Goal: Task Accomplishment & Management: Manage account settings

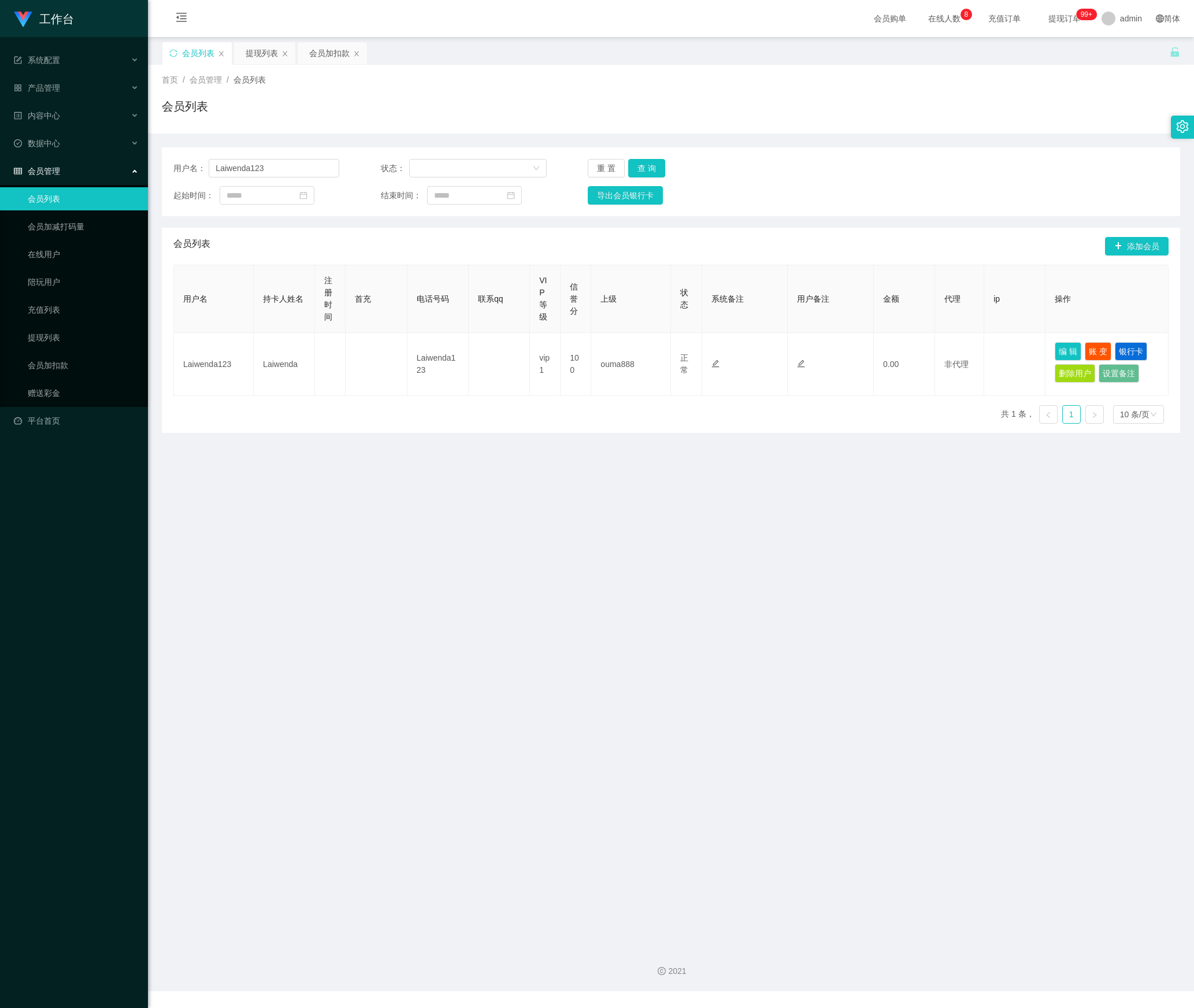
click at [30, 168] on section "工作台 系统配置 产品管理 内容中心 数据中心 会员管理 会员列表 会员加减打码量 在线用户 陪玩用户 充值列表 提现列表 会员加扣款 赠送彩金 平台首页 保…" at bounding box center [597, 495] width 1194 height 991
type input "hellokitty"
drag, startPoint x: 644, startPoint y: 165, endPoint x: 695, endPoint y: 200, distance: 61.9
click at [644, 165] on button "查 询" at bounding box center [647, 168] width 37 height 19
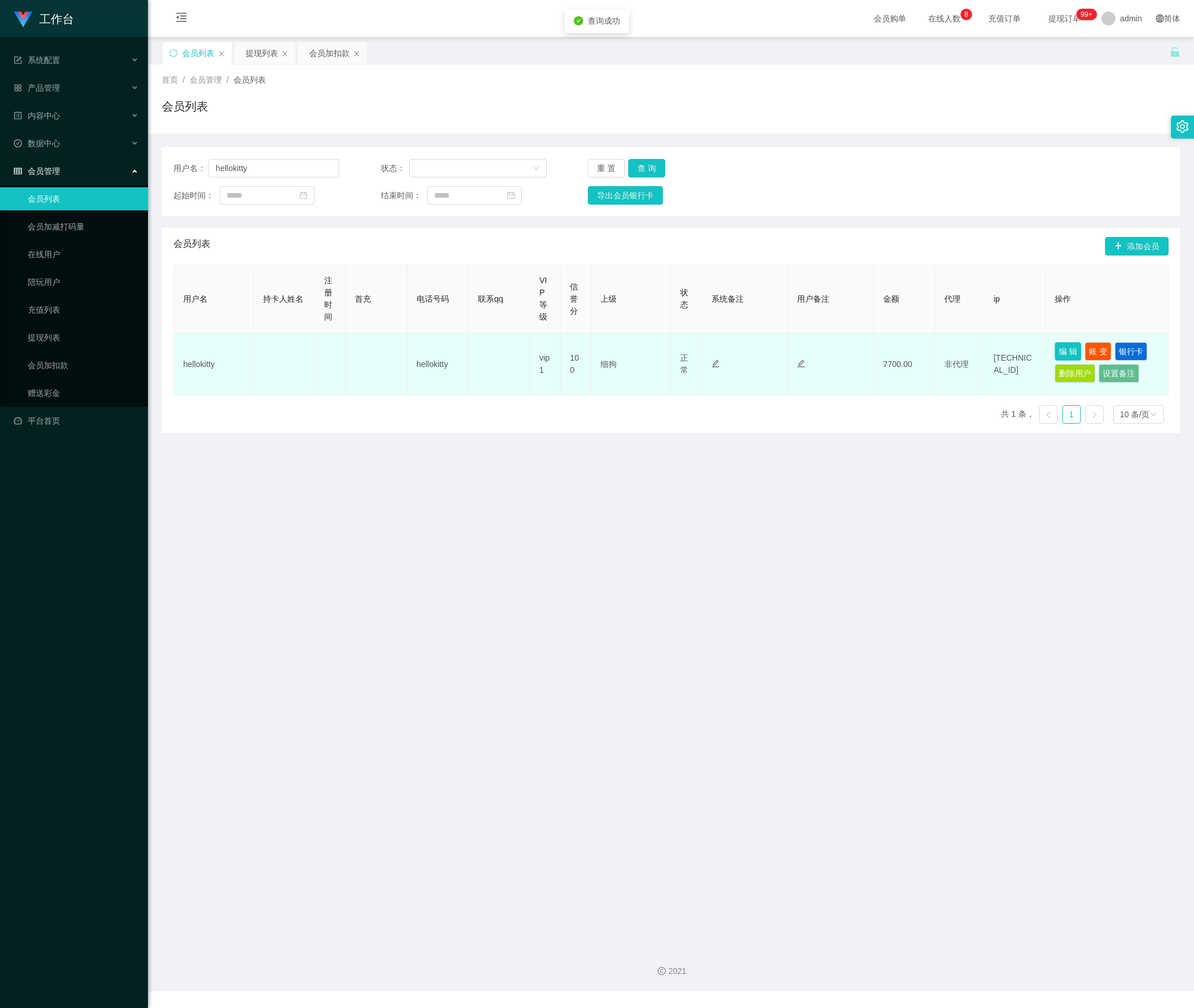
click at [1056, 346] on button "编 辑" at bounding box center [1068, 351] width 26 height 19
type input "hellokitty"
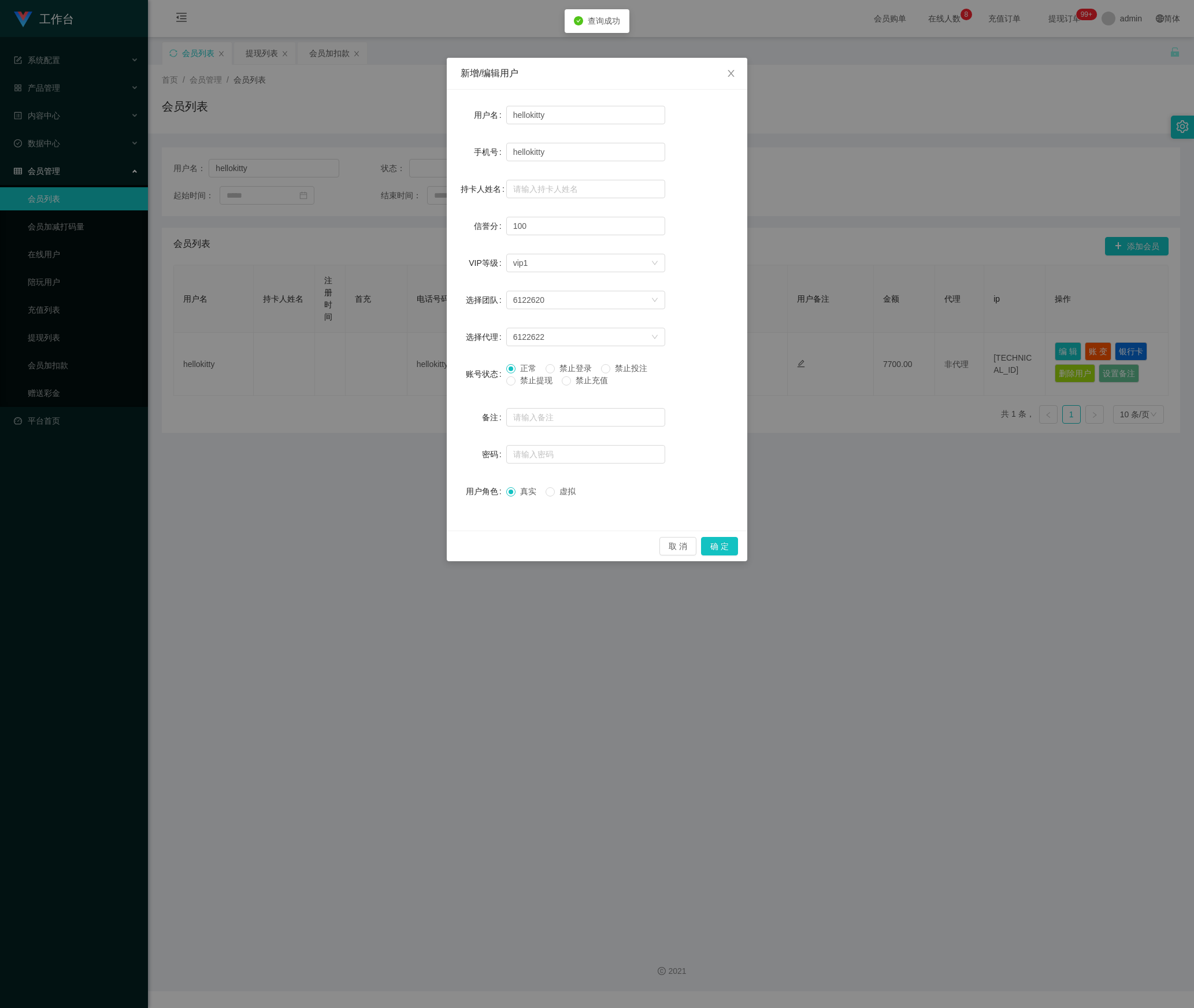
click at [525, 379] on span "禁止提现" at bounding box center [536, 380] width 41 height 9
click at [718, 553] on button "确 定" at bounding box center [720, 546] width 37 height 19
